Goal: Obtain resource: Download file/media

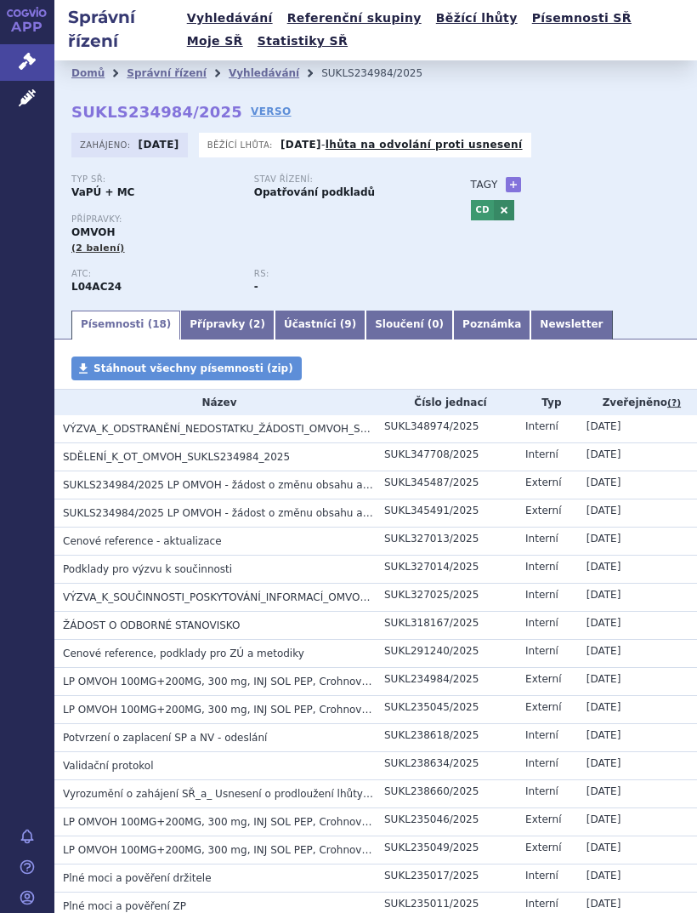
click at [89, 423] on span "VÝZVA_K_ODSTRANĚNÍ_NEDOSTATKU_ŽÁDOSTI_OMVOH_SUKLS234984_2025" at bounding box center [260, 429] width 394 height 12
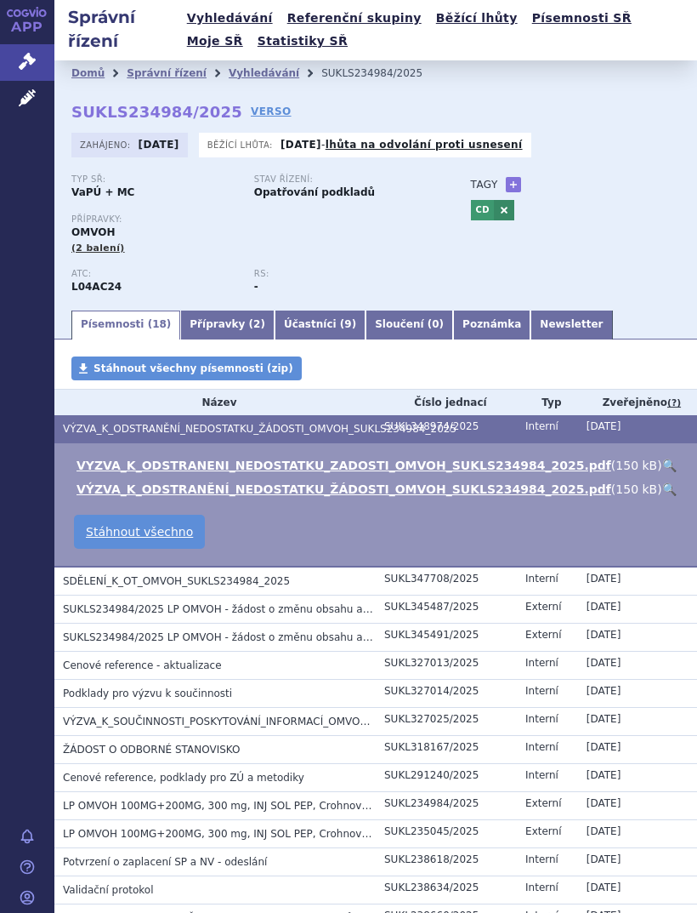
click at [100, 458] on link "VYZVA_K_ODSTRANENI_NEDOSTATKU_ZADOSTI_OMVOH_SUKLS234984_2025.pdf" at bounding box center [344, 465] width 535 height 14
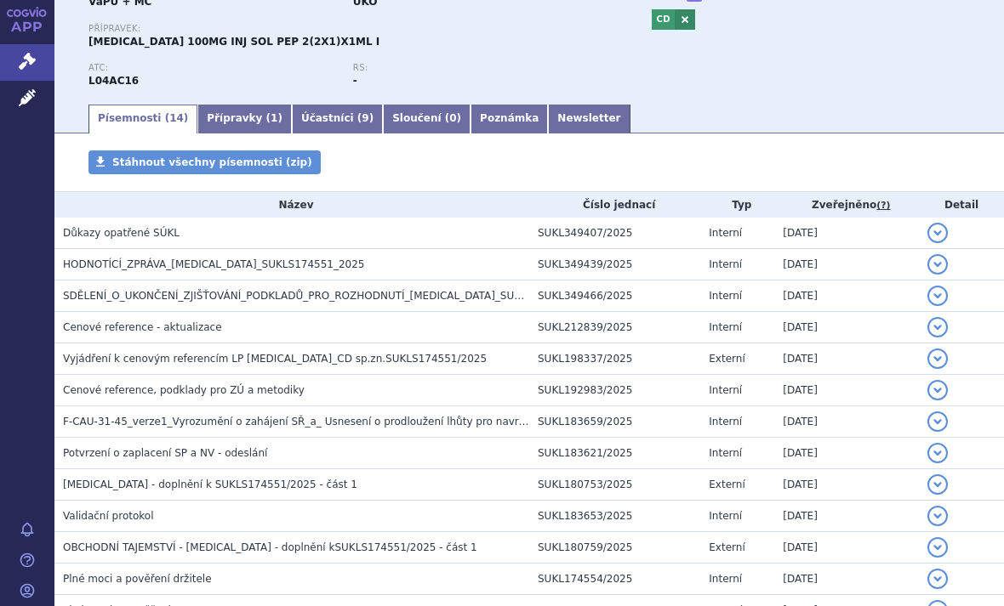
scroll to position [156, 0]
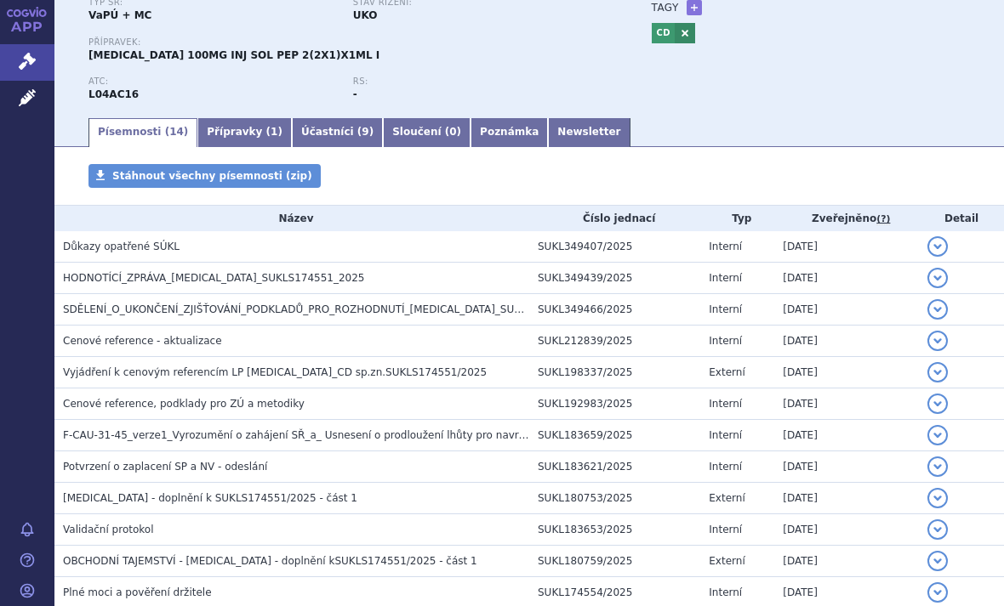
click at [115, 276] on span "HODNOTÍCÍ_ZPRÁVA_TREMFYA_SUKLS174551_2025" at bounding box center [214, 278] width 302 height 12
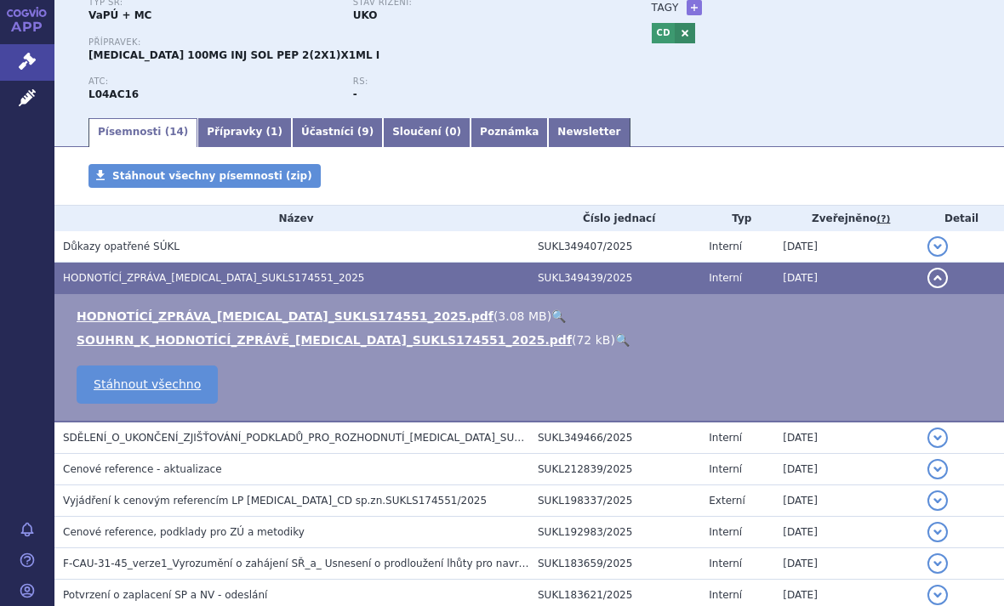
click at [111, 312] on link "HODNOTÍCÍ_ZPRÁVA_TREMFYA_SUKLS174551_2025.pdf" at bounding box center [285, 317] width 417 height 14
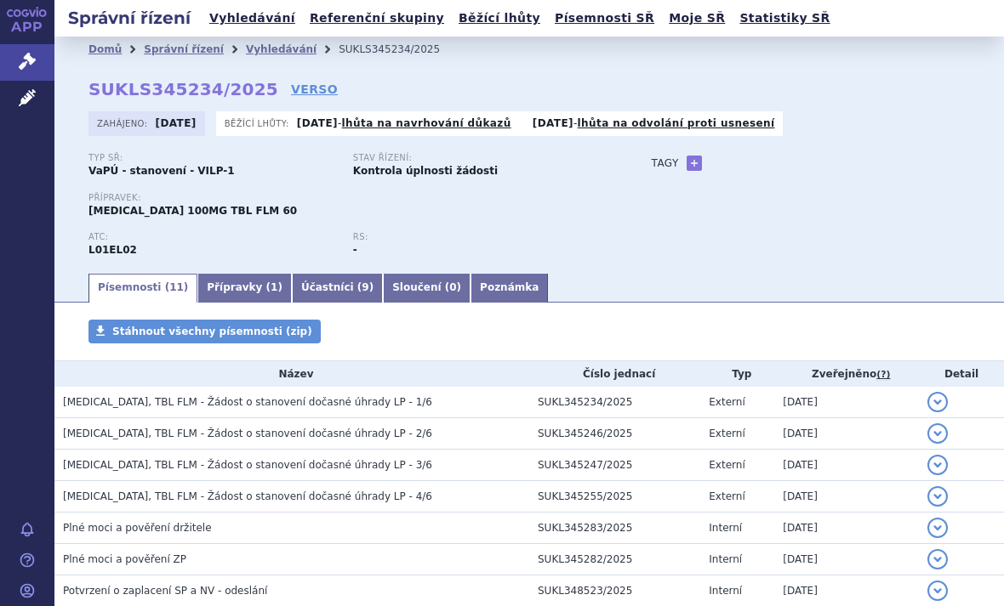
scroll to position [11, 0]
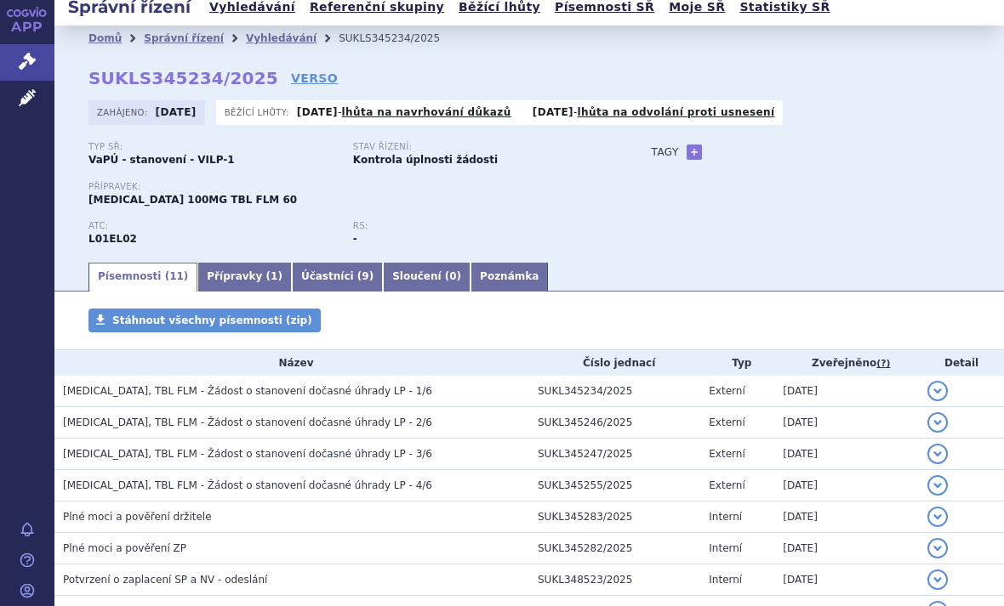
click at [105, 390] on span "CALQUENCE, TBL FLM - Žádost o stanovení dočasné úhrady LP - 1/6" at bounding box center [247, 391] width 369 height 12
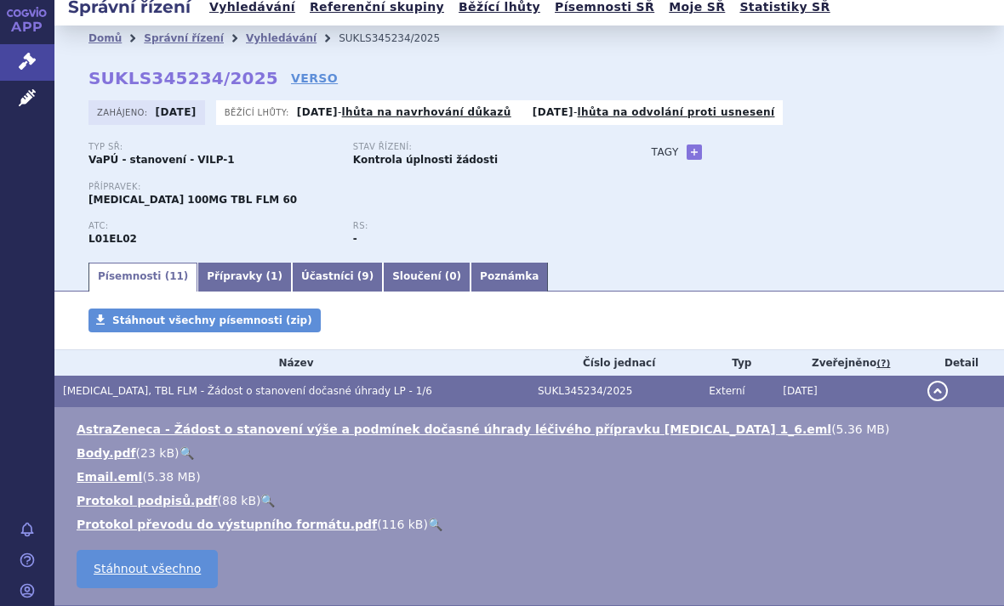
click at [216, 434] on link "AstraZeneca - Žádost o stanovení výše a podmínek dočasné úhrady léčivého přípra…" at bounding box center [454, 430] width 754 height 14
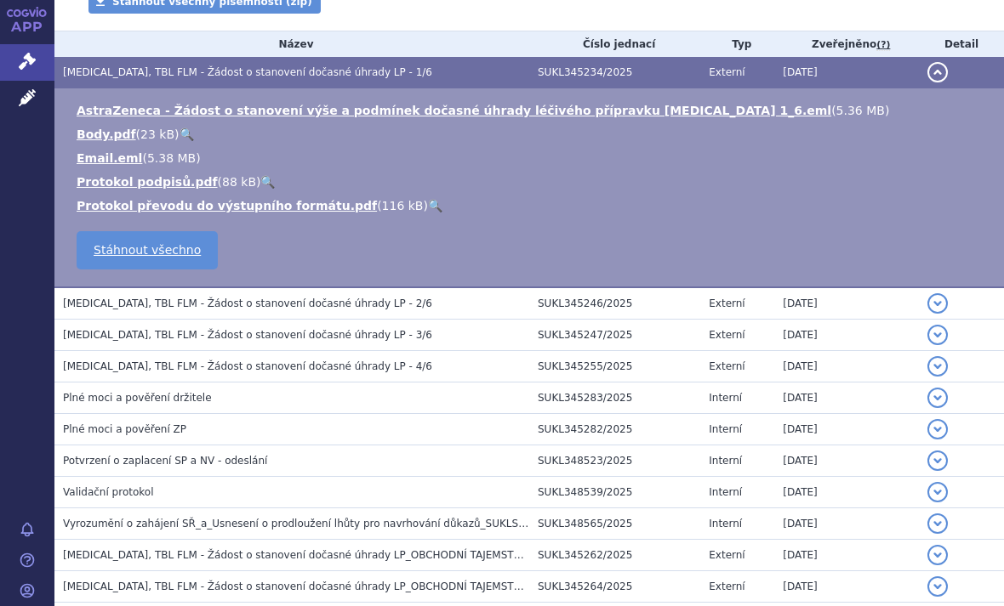
scroll to position [329, 0]
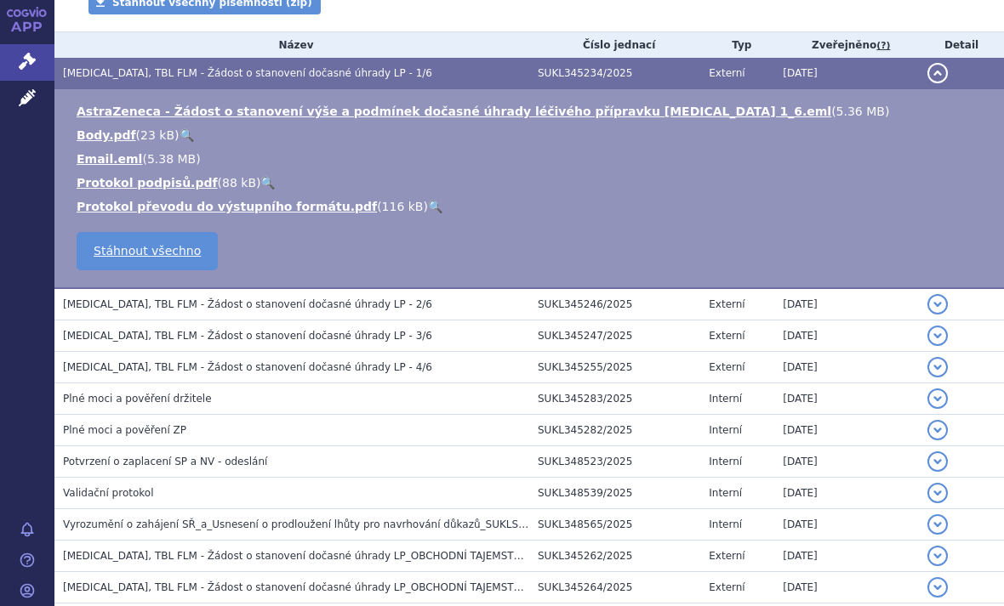
click at [119, 301] on span "CALQUENCE, TBL FLM - Žádost o stanovení dočasné úhrady LP - 2/6" at bounding box center [247, 305] width 369 height 12
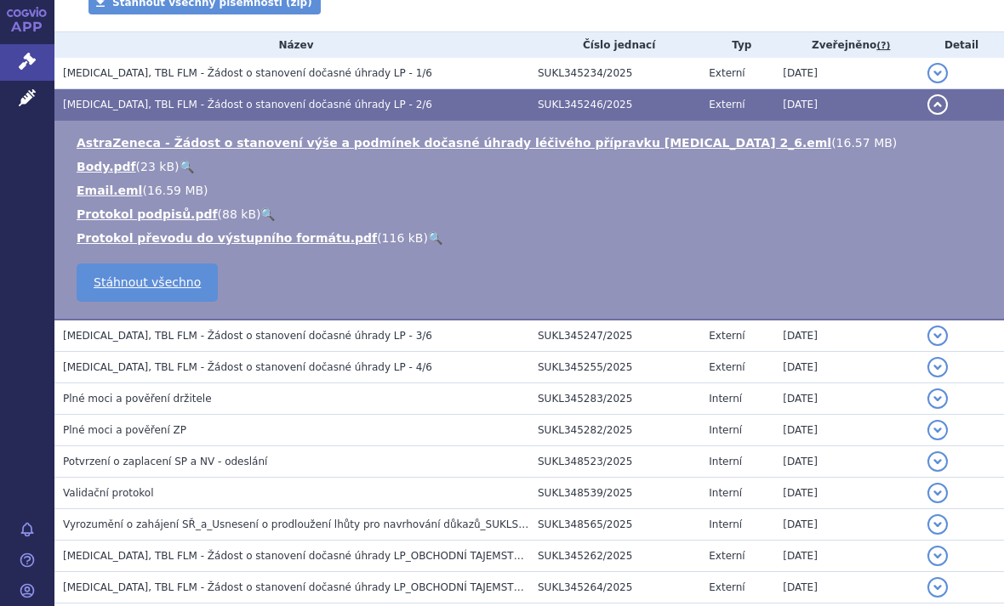
click at [1002, 463] on td "detail" at bounding box center [960, 461] width 85 height 31
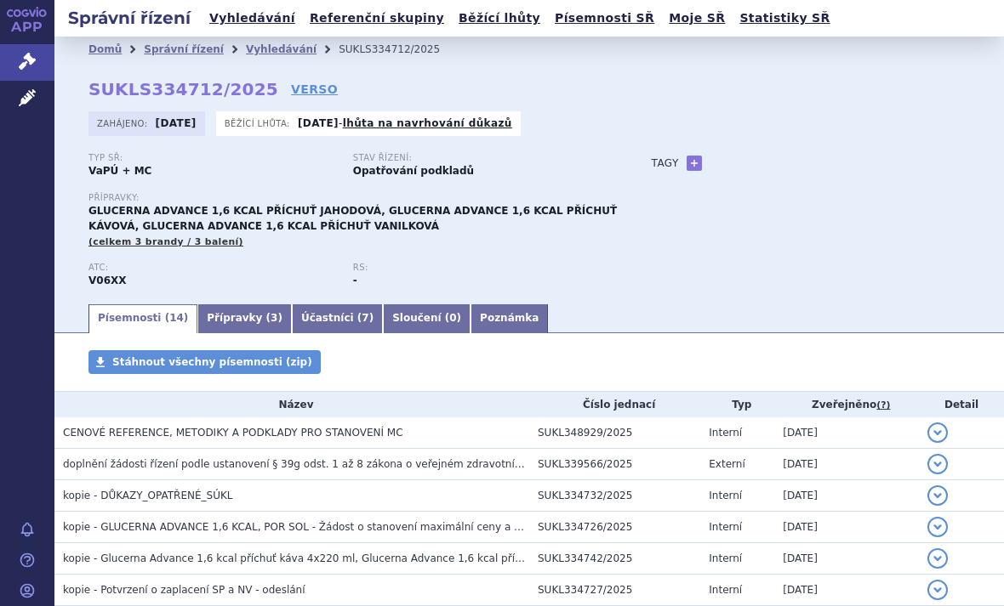
click at [116, 428] on span "CENOVÉ REFERENCE, METODIKY A PODKLADY PRO STANOVENÍ MC" at bounding box center [233, 433] width 340 height 12
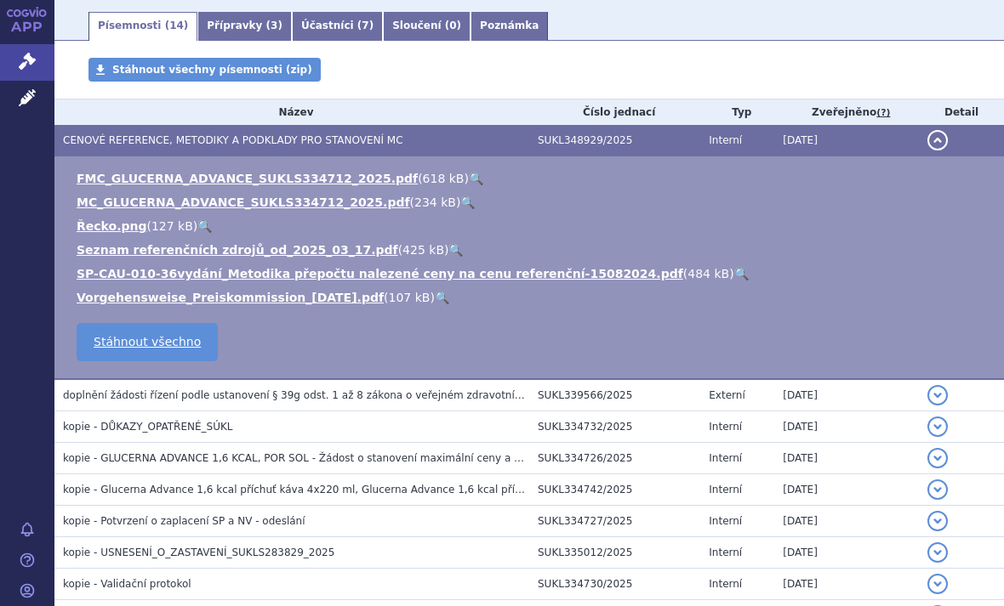
scroll to position [293, 0]
click at [293, 201] on link "MC_GLUCERNA_ADVANCE_SUKLS334712_2025.pdf" at bounding box center [243, 203] width 333 height 14
click at [324, 176] on link "FMC_GLUCERNA_ADVANCE_SUKLS334712_2025.pdf" at bounding box center [247, 179] width 341 height 14
